Goal: Information Seeking & Learning: Find specific fact

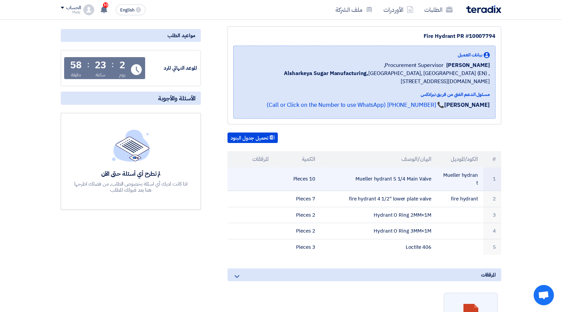
drag, startPoint x: 296, startPoint y: 175, endPoint x: 325, endPoint y: 180, distance: 29.5
click at [316, 180] on td "10 Pieces" at bounding box center [297, 179] width 47 height 24
drag, startPoint x: 431, startPoint y: 175, endPoint x: 308, endPoint y: 177, distance: 122.9
click at [308, 177] on tr "1 [PERSON_NAME] hydrant [PERSON_NAME] hydrant 5 1/4 Main Valve 10 Pieces" at bounding box center [365, 179] width 274 height 24
copy tr "[PERSON_NAME] hydrant 5 1/4 Main Valve 10"
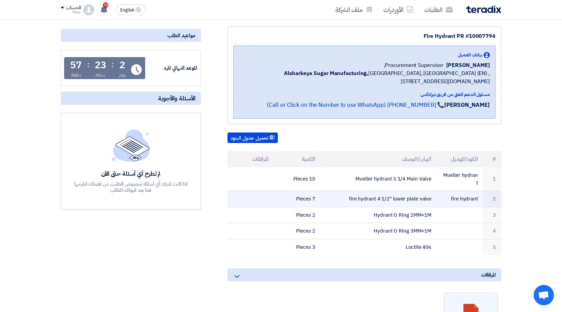
drag, startPoint x: 312, startPoint y: 191, endPoint x: 432, endPoint y: 191, distance: 120.2
click at [432, 191] on tr "2 fire hydrant fire hydrant 4 1/2" lower plate valve 7 Pieces" at bounding box center [365, 199] width 274 height 16
copy tr "fire hydrant 4 1/2" lower plate valve 7"
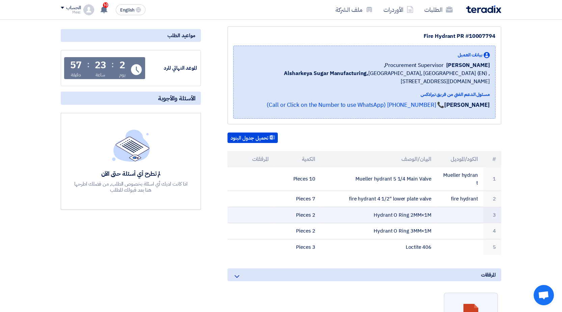
drag, startPoint x: 313, startPoint y: 207, endPoint x: 443, endPoint y: 209, distance: 129.6
click at [443, 209] on tr "3 Hydrant O Ring 2MM×1M 2 Pieces" at bounding box center [365, 215] width 274 height 16
copy tr "Hydrant O Ring 2MM×1M 2"
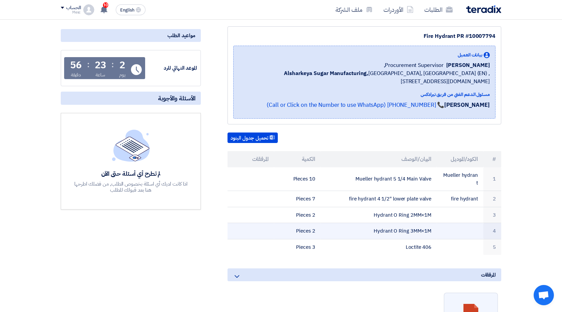
drag, startPoint x: 313, startPoint y: 224, endPoint x: 435, endPoint y: 224, distance: 121.9
click at [435, 224] on tr "4 Hydrant O Ring 3MM×1M 2 Pieces" at bounding box center [365, 231] width 274 height 16
copy tr "Hydrant O Ring 3MM×1M 2"
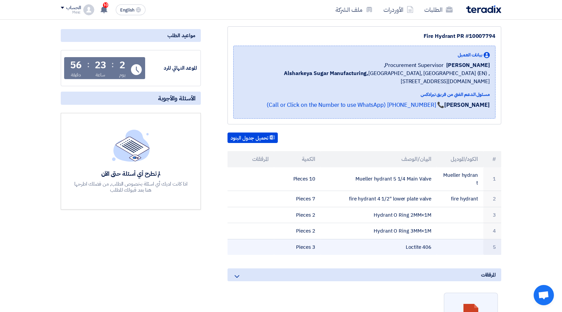
drag, startPoint x: 312, startPoint y: 239, endPoint x: 437, endPoint y: 239, distance: 124.6
click at [437, 239] on tr "5 Loctite 406 3 Pieces" at bounding box center [365, 247] width 274 height 16
copy tr "Loctite 406 3"
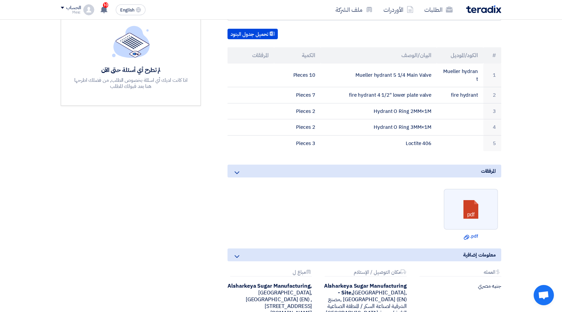
scroll to position [179, 0]
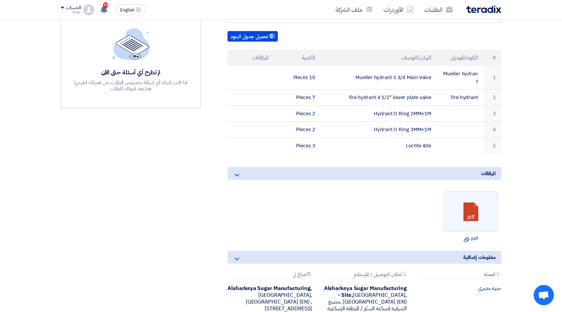
click at [234, 171] on icon at bounding box center [237, 175] width 8 height 8
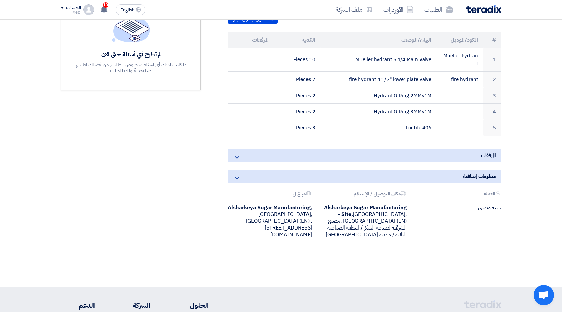
scroll to position [213, 0]
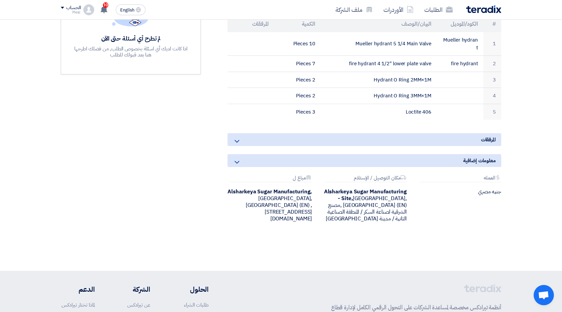
click at [236, 158] on icon at bounding box center [237, 162] width 8 height 8
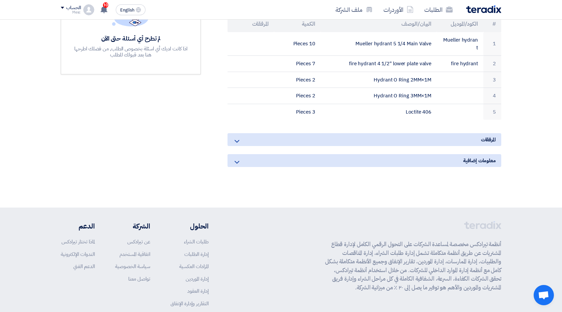
click at [235, 137] on icon at bounding box center [237, 141] width 8 height 8
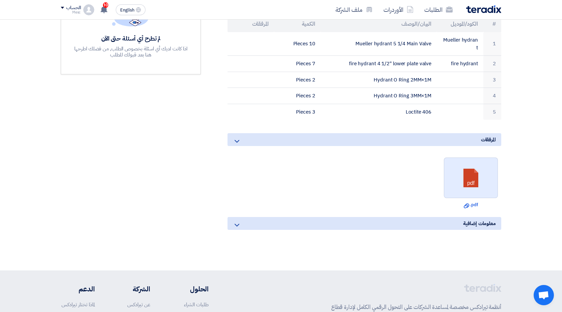
click at [478, 172] on link at bounding box center [471, 178] width 54 height 41
